Goal: Information Seeking & Learning: Check status

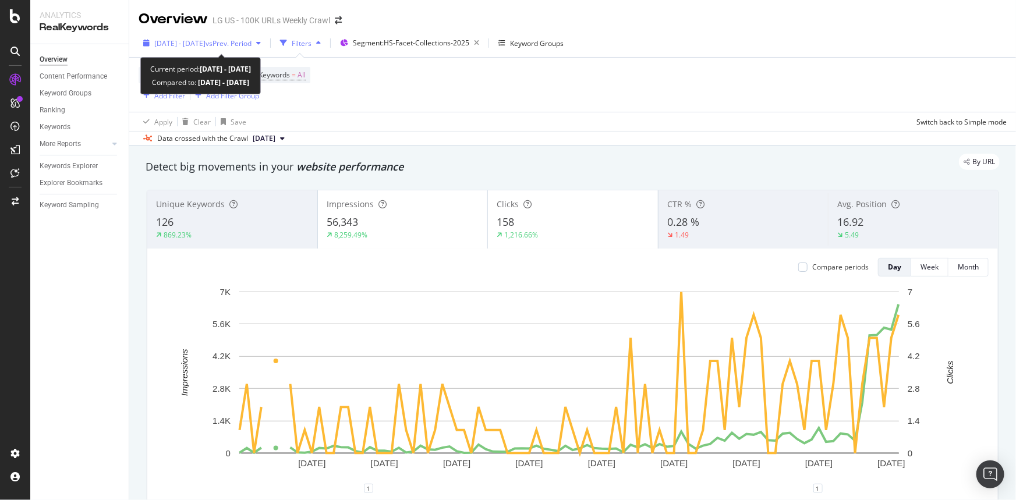
click at [195, 41] on span "[DATE] - [DATE]" at bounding box center [179, 43] width 51 height 10
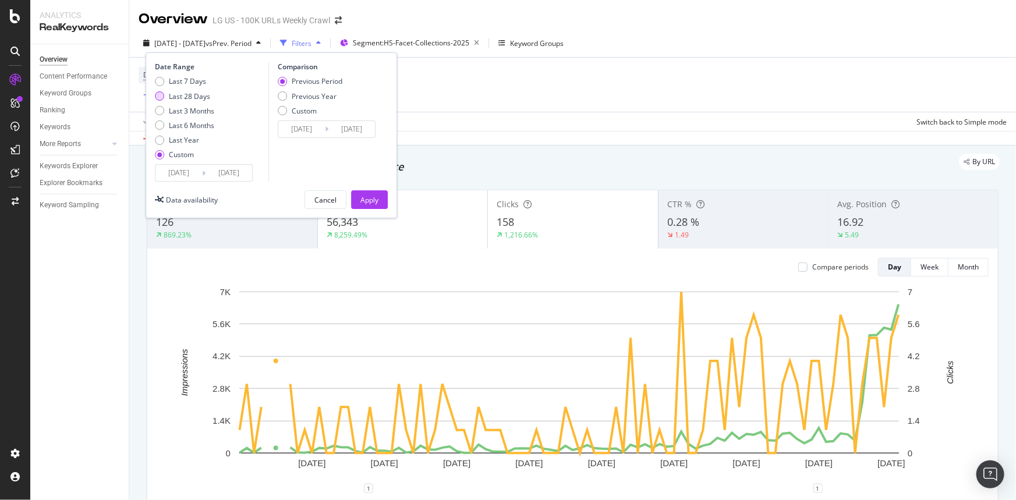
click at [160, 93] on div "Last 28 Days" at bounding box center [159, 95] width 9 height 9
type input "[DATE]"
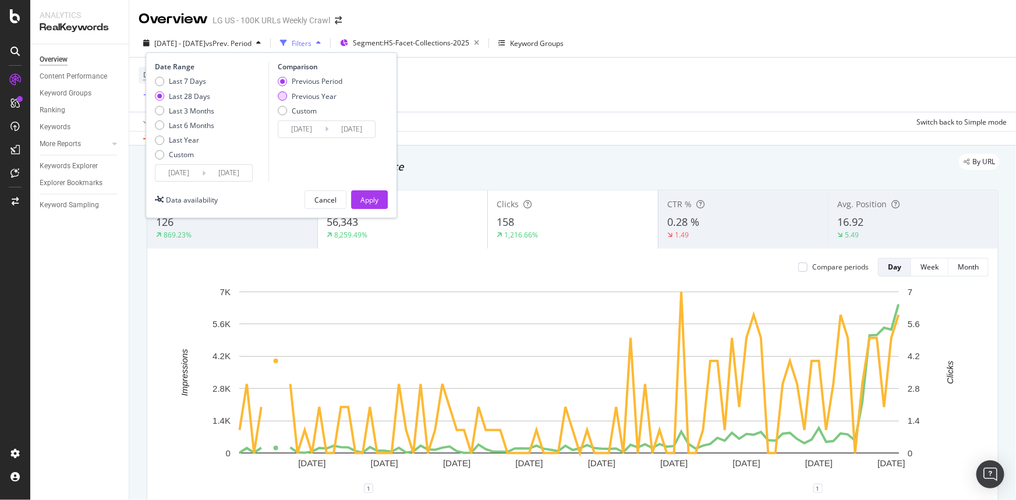
click at [288, 93] on div "Previous Year" at bounding box center [310, 96] width 65 height 10
type input "[DATE]"
click at [358, 194] on button "Apply" at bounding box center [369, 199] width 37 height 19
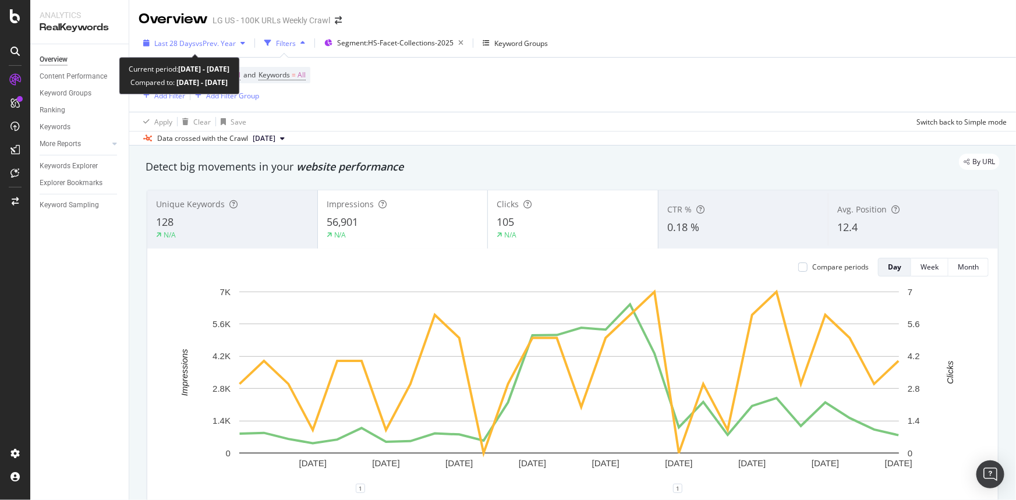
click at [223, 51] on div "Last 28 Days vs Prev. Year" at bounding box center [194, 42] width 111 height 17
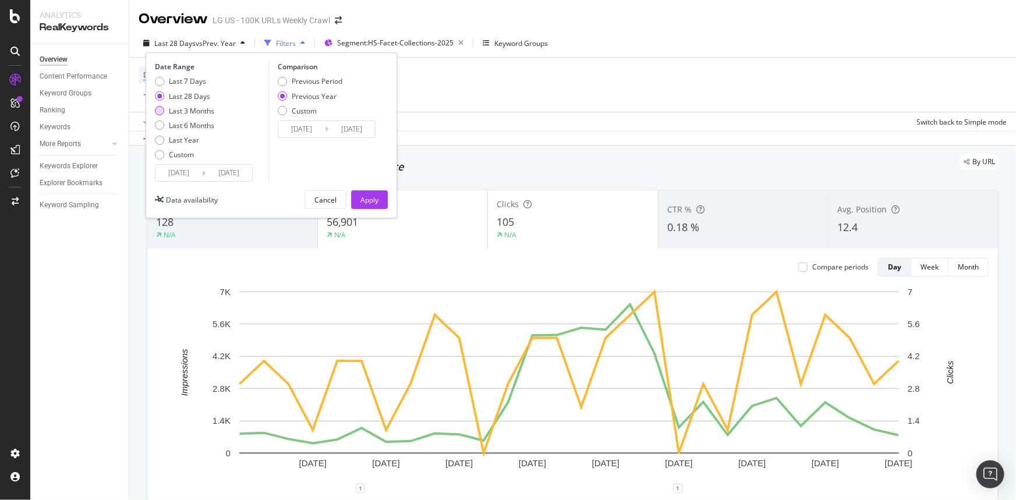
click at [156, 108] on div "Last 3 Months" at bounding box center [159, 110] width 9 height 9
type input "[DATE]"
click at [361, 203] on div "Apply" at bounding box center [370, 200] width 18 height 10
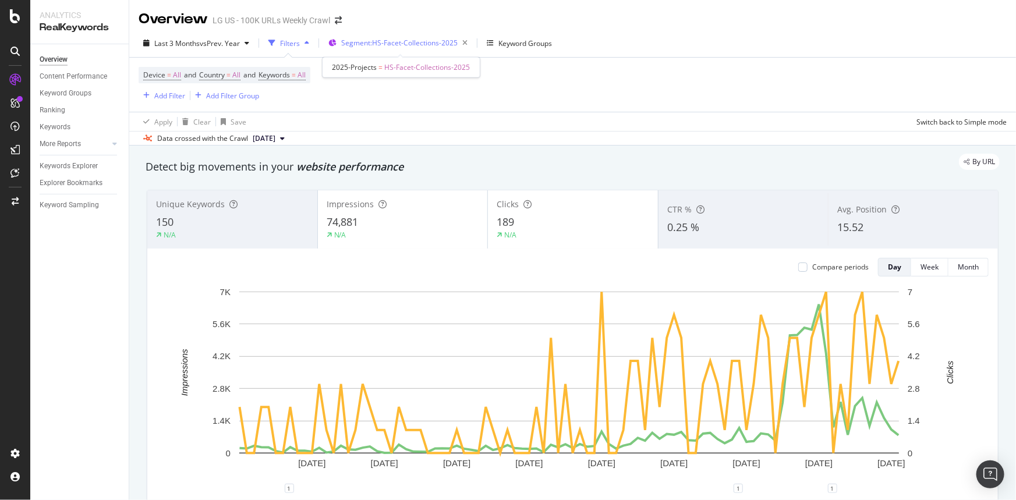
click at [407, 41] on span "Segment: HS-Facet-Collections-2025" at bounding box center [399, 43] width 116 height 10
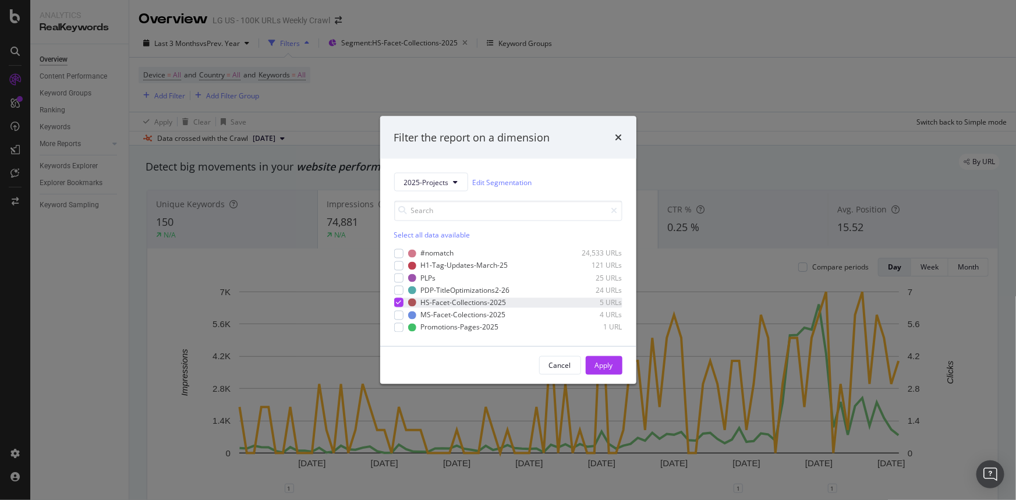
click at [402, 305] on div "modal" at bounding box center [398, 302] width 9 height 9
click at [402, 313] on div "modal" at bounding box center [398, 314] width 9 height 9
click at [600, 363] on div "Apply" at bounding box center [604, 366] width 18 height 10
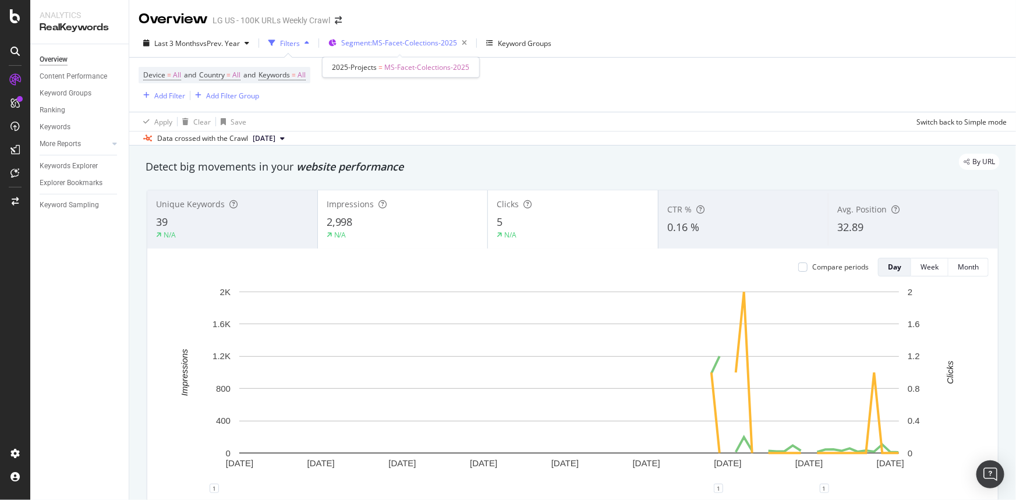
click at [421, 36] on div "Segment: MS-Facet-Colections-2025" at bounding box center [406, 43] width 130 height 16
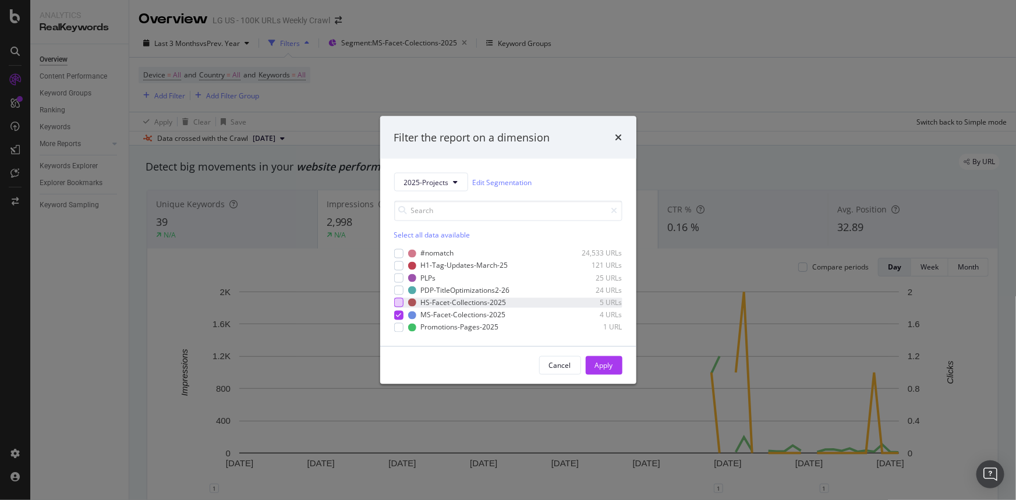
click at [397, 303] on div "modal" at bounding box center [398, 302] width 9 height 9
click at [398, 310] on div "modal" at bounding box center [398, 314] width 9 height 9
click at [604, 361] on div "Apply" at bounding box center [604, 366] width 18 height 10
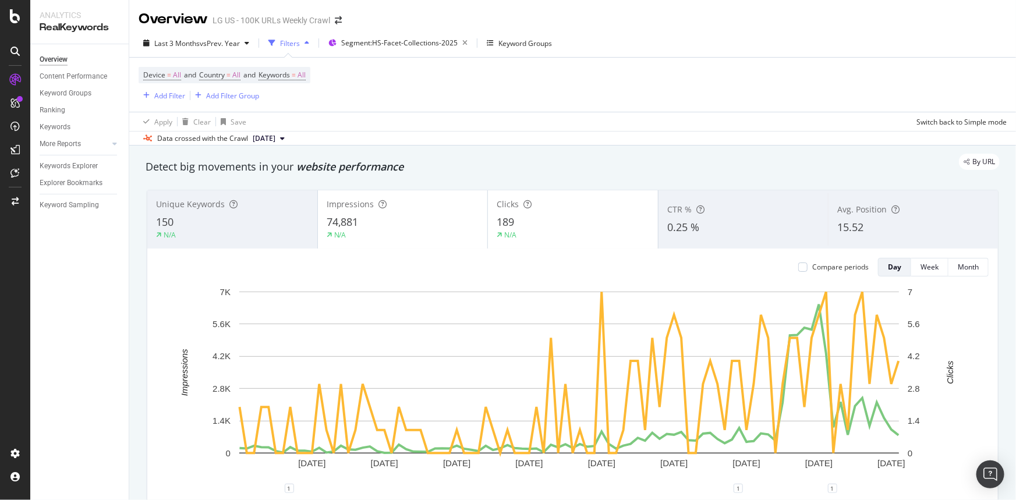
click at [672, 239] on div "CTR % 0.25 %" at bounding box center [744, 219] width 170 height 52
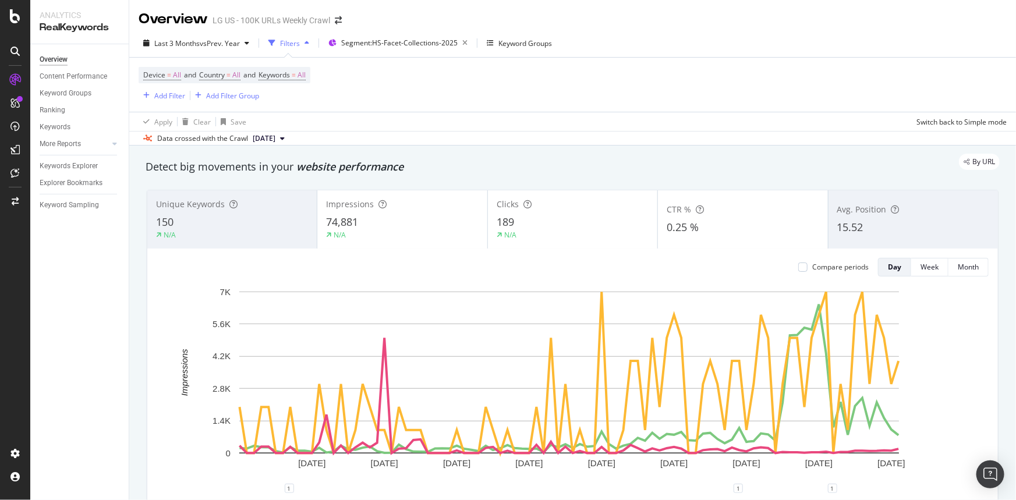
click at [697, 225] on div "0.25 %" at bounding box center [743, 227] width 152 height 15
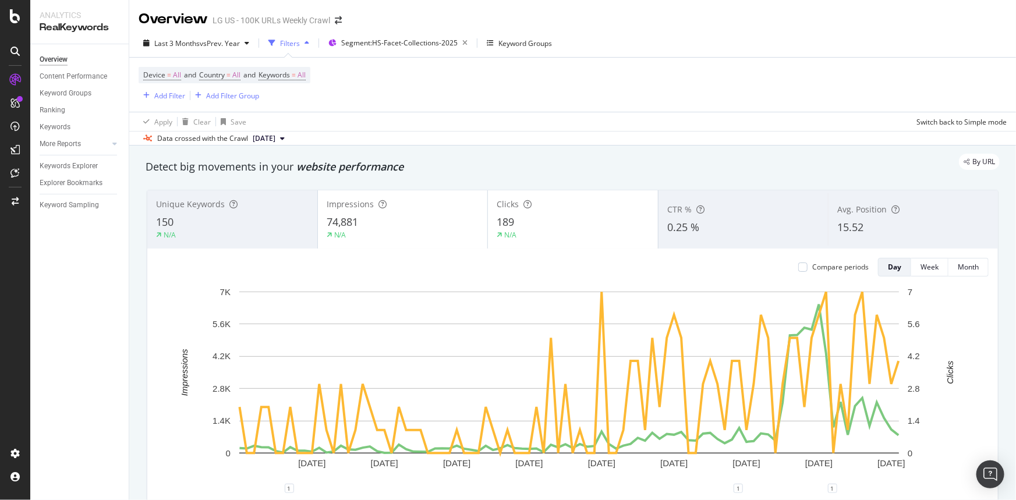
click at [368, 209] on span "Impressions" at bounding box center [351, 204] width 48 height 11
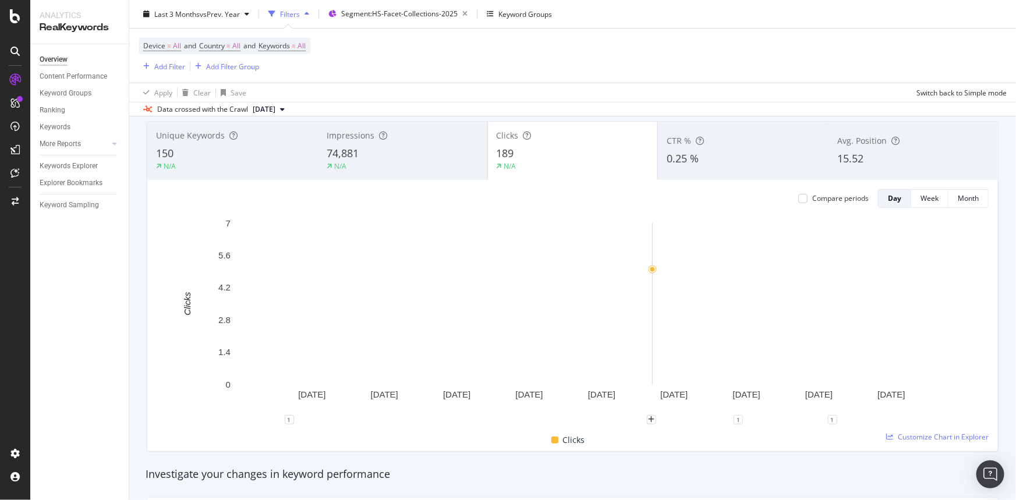
scroll to position [70, 0]
